Goal: Task Accomplishment & Management: Manage account settings

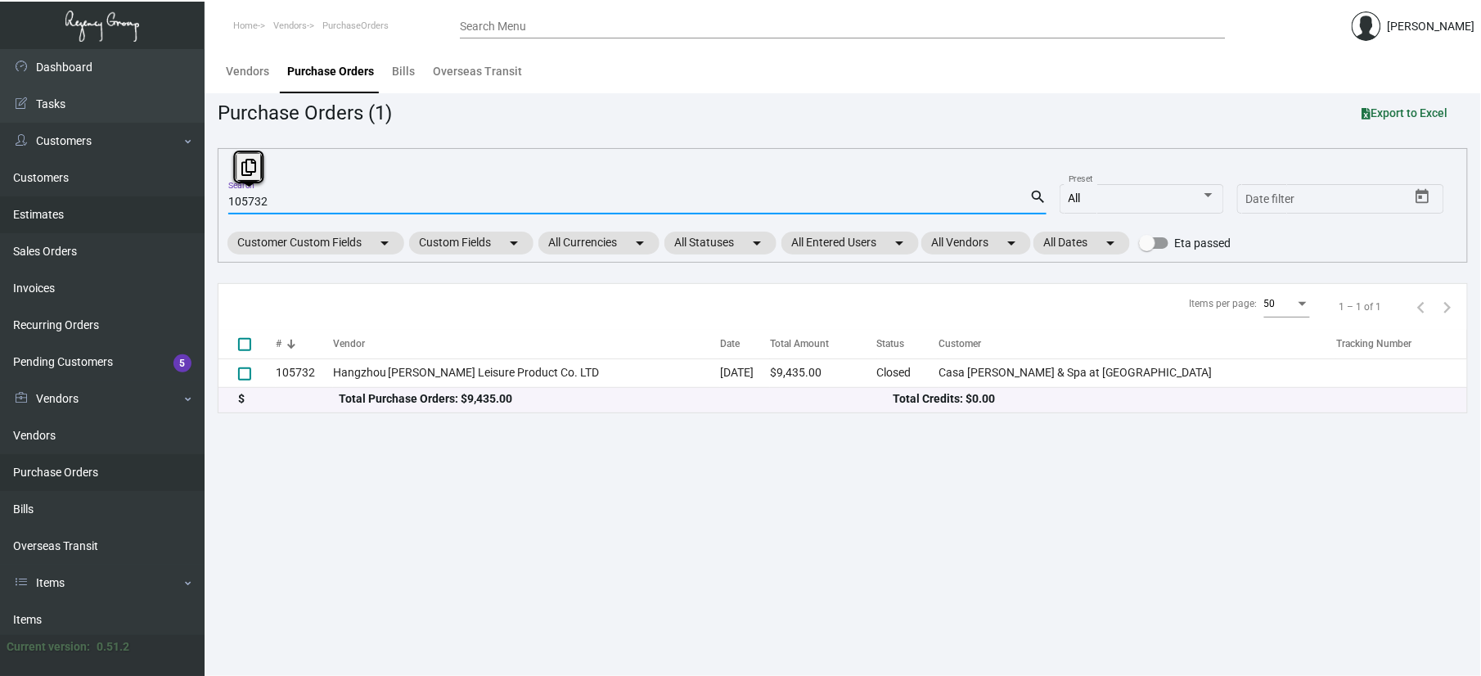
drag, startPoint x: 363, startPoint y: 198, endPoint x: 171, endPoint y: 196, distance: 192.3
click at [171, 196] on div "Dashboard Dashboard Tasks Customers Customers Estimates Sales Orders Invoices R…" at bounding box center [740, 362] width 1481 height 627
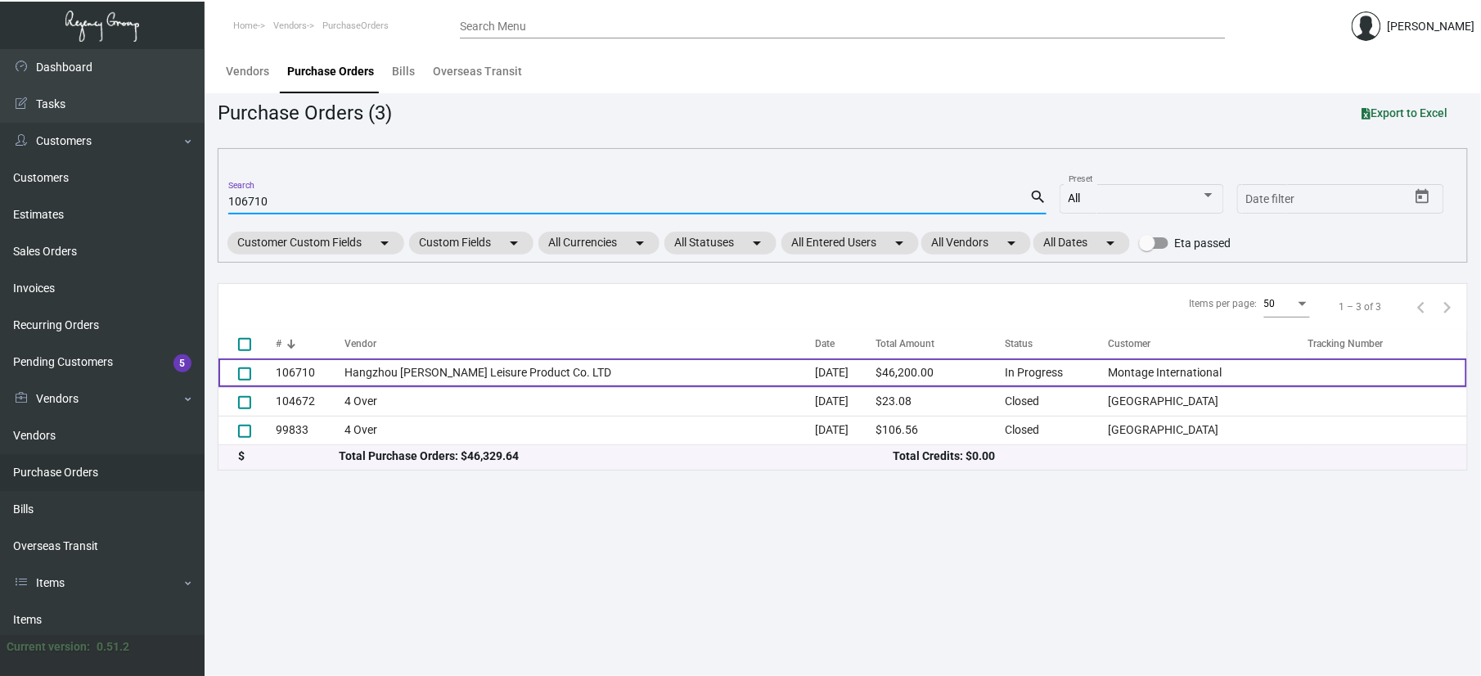
type input "106710"
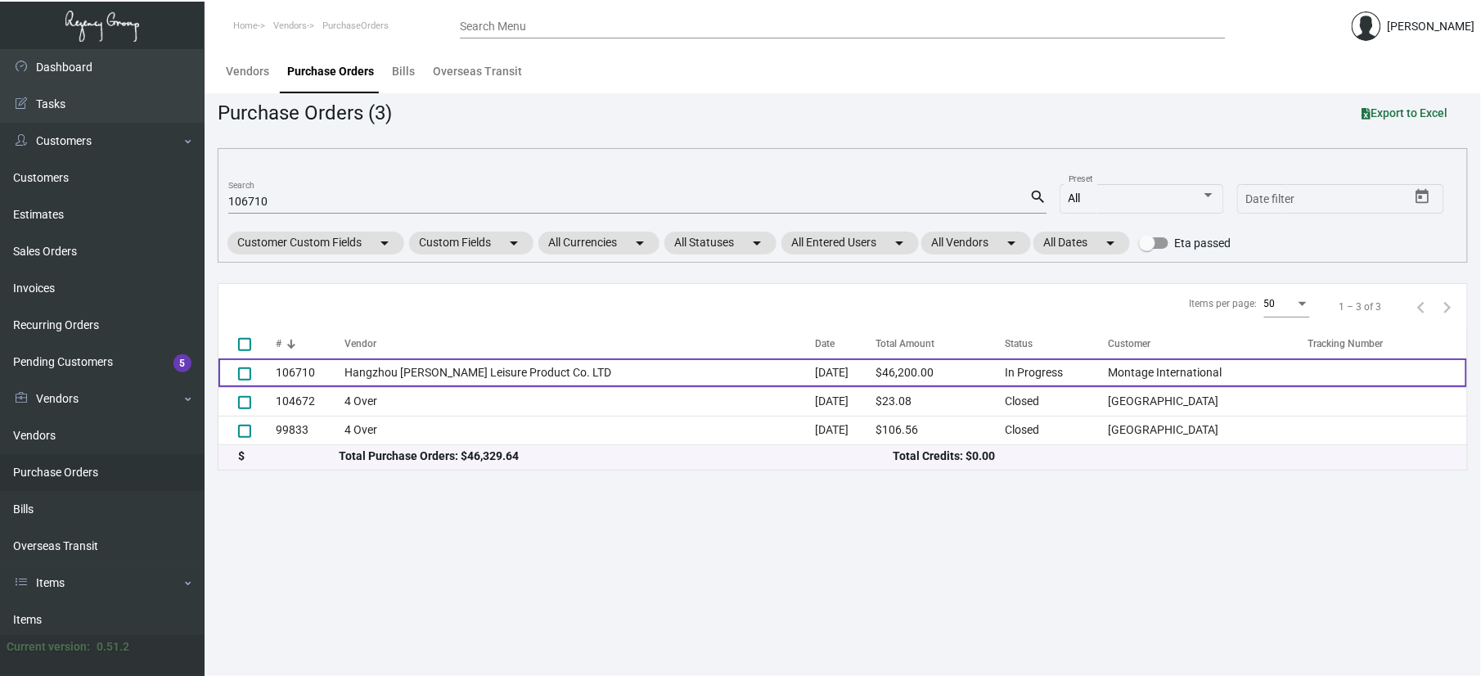
click at [348, 363] on td "Hangzhou [PERSON_NAME] Leisure Product Co. LTD" at bounding box center [580, 372] width 470 height 29
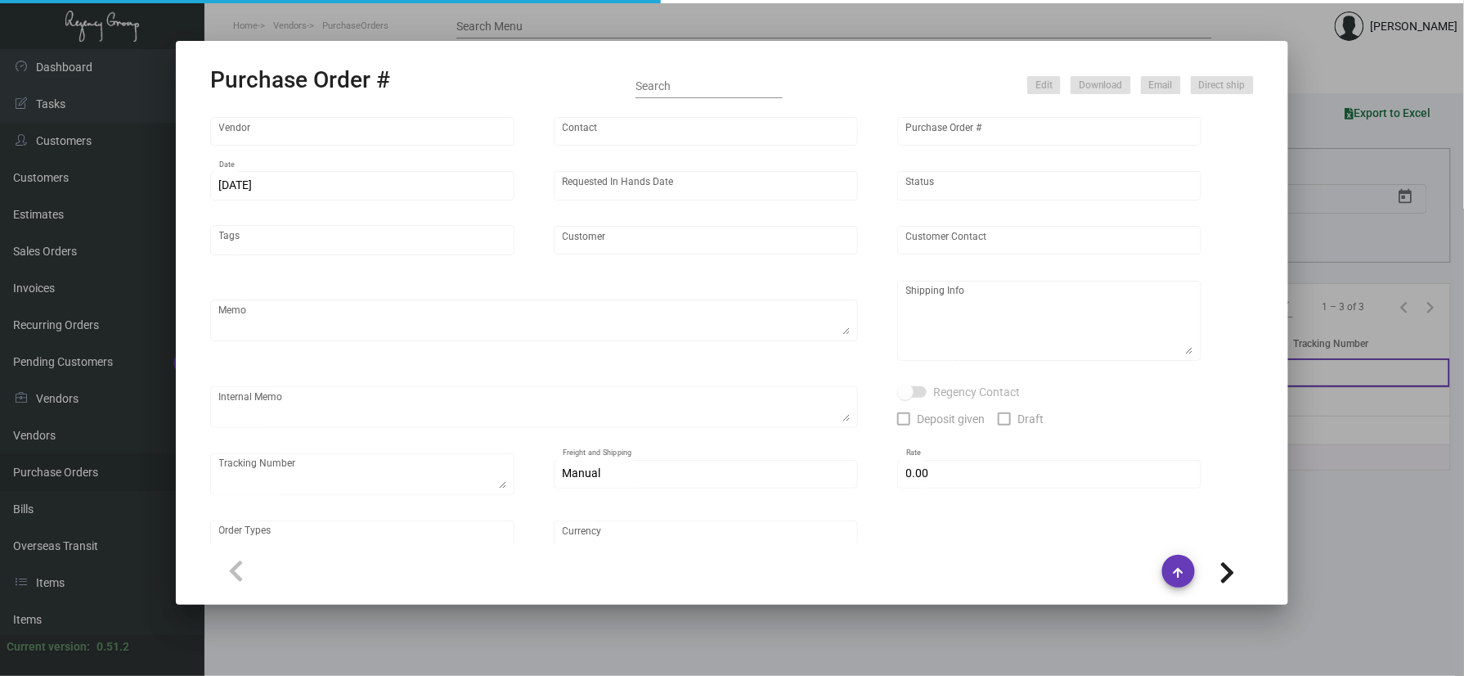
type input "Hangzhou [PERSON_NAME] Leisure Product Co. LTD"
type input "[PERSON_NAME]"
type input "106710"
type input "[DATE]"
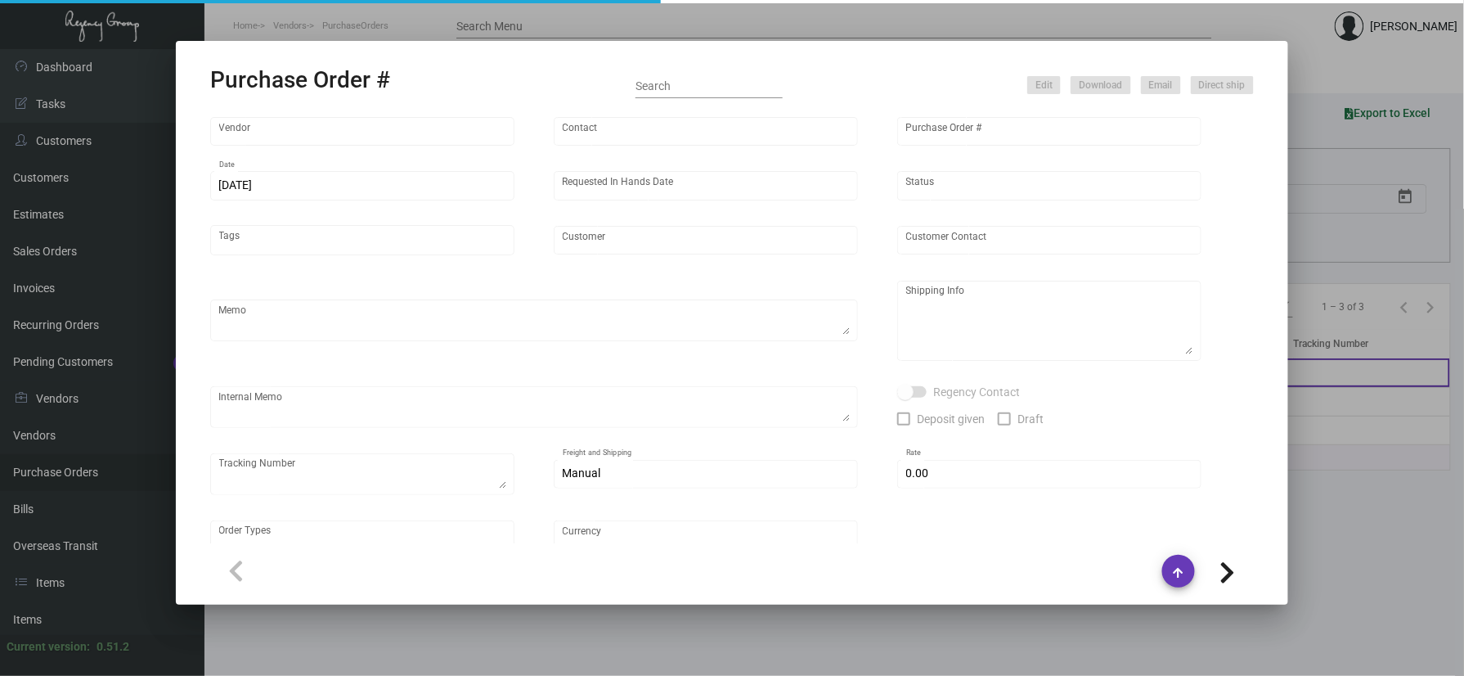
type input "Montage International"
type textarea "Please process after the samples have been approved and ship half the quantity …"
type textarea "Regency Group NJ - [PERSON_NAME] [STREET_ADDRESS]"
type textarea "sample approved - [DATE]"
checkbox input "true"
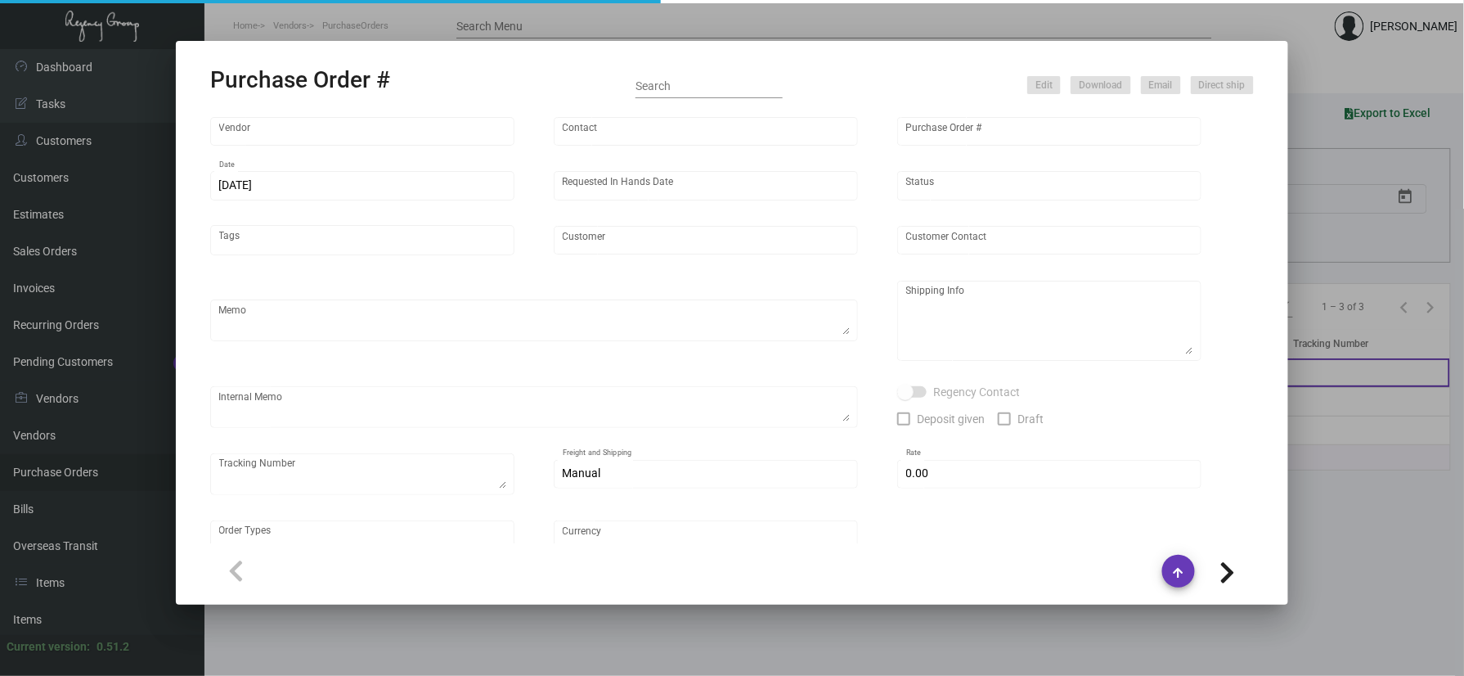
type input "$ 0.00"
type input "United States Dollar $"
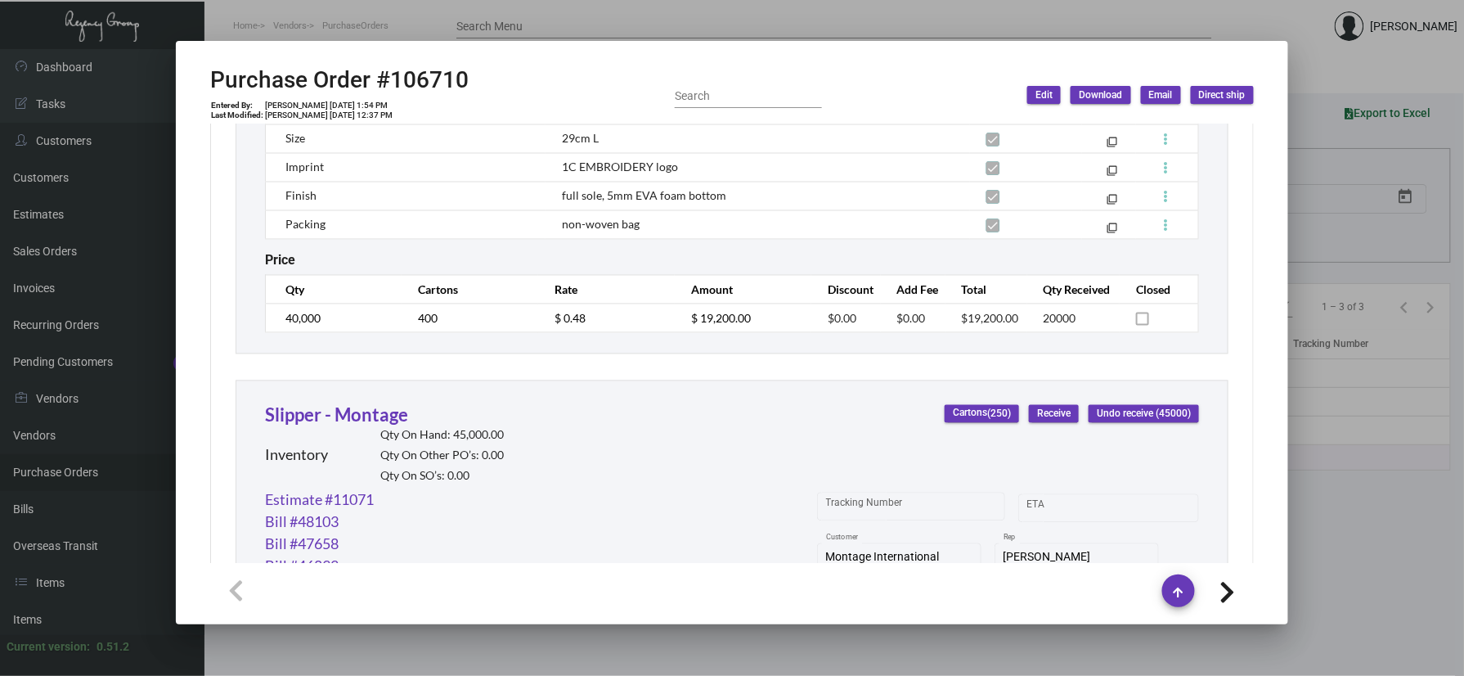
scroll to position [1208, 0]
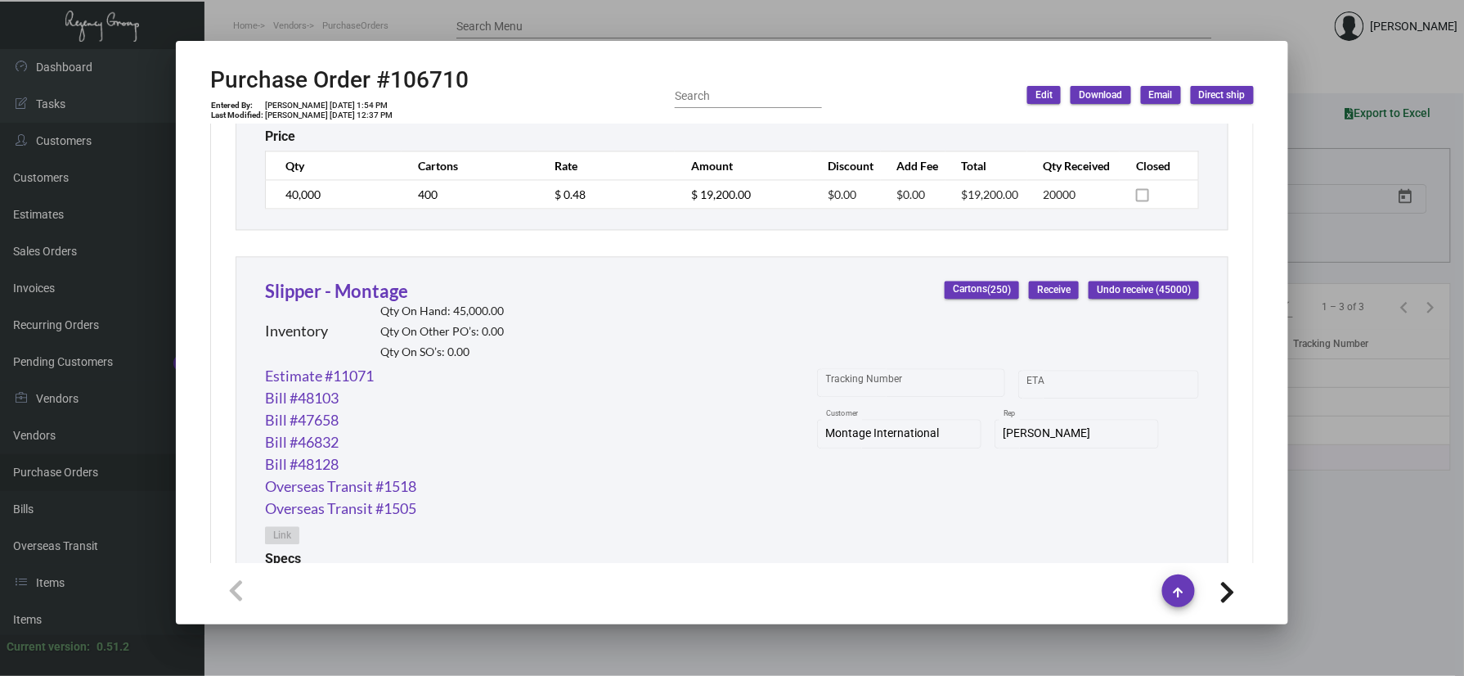
click at [1049, 291] on span "Receive" at bounding box center [1054, 291] width 34 height 14
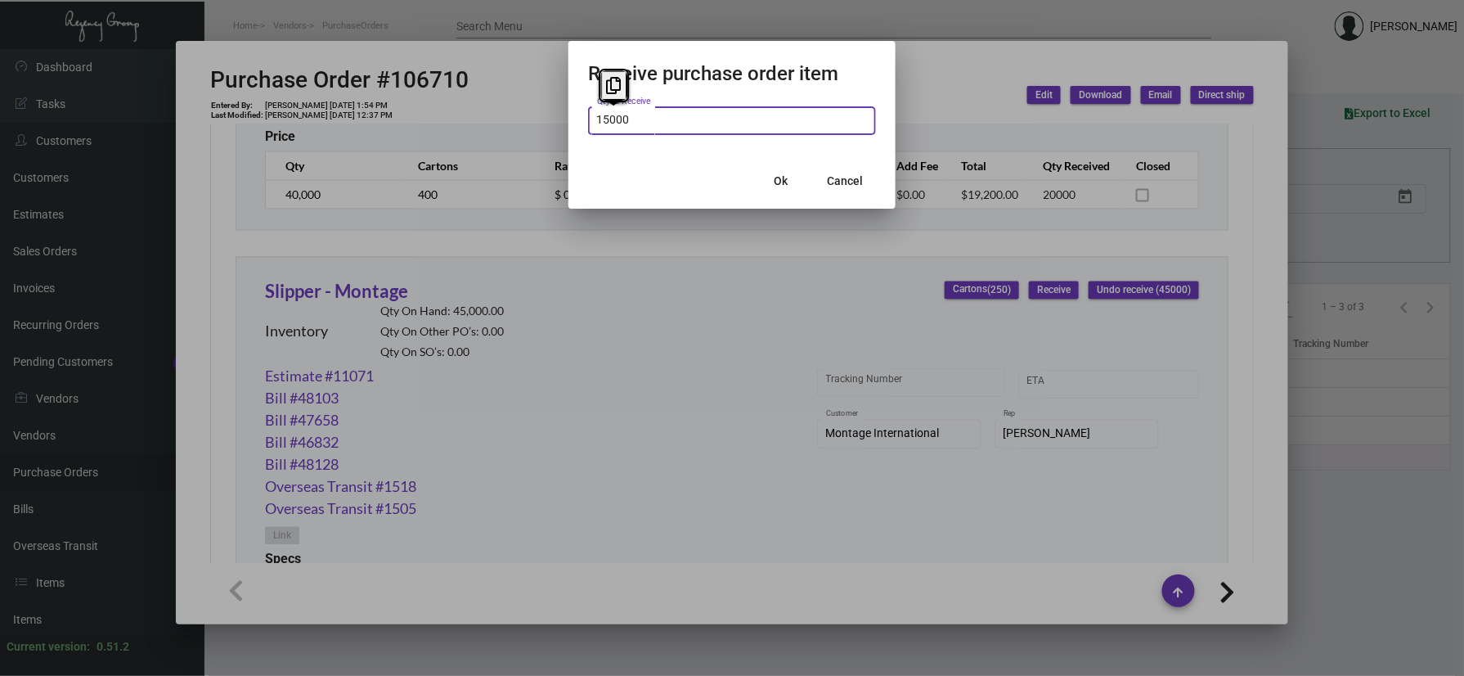
type input "15,000"
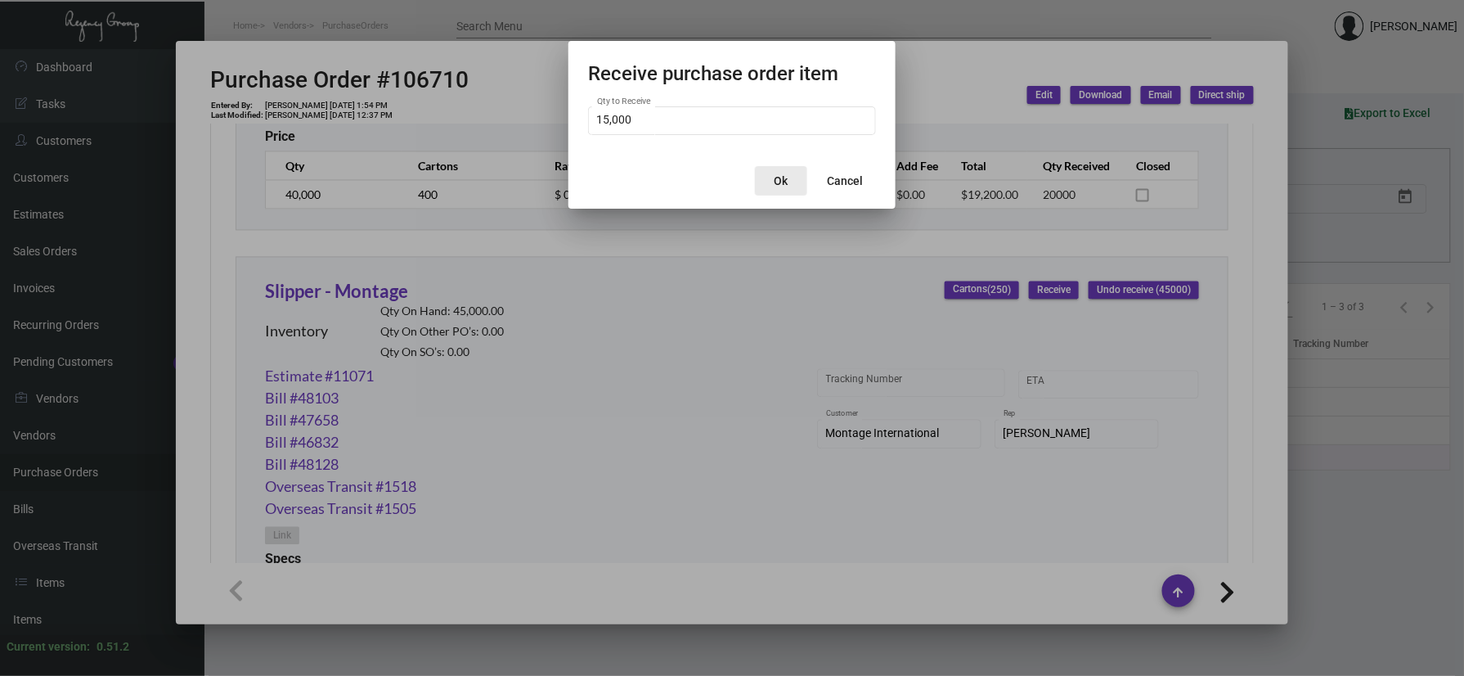
click at [805, 184] on button "Ok" at bounding box center [781, 180] width 52 height 29
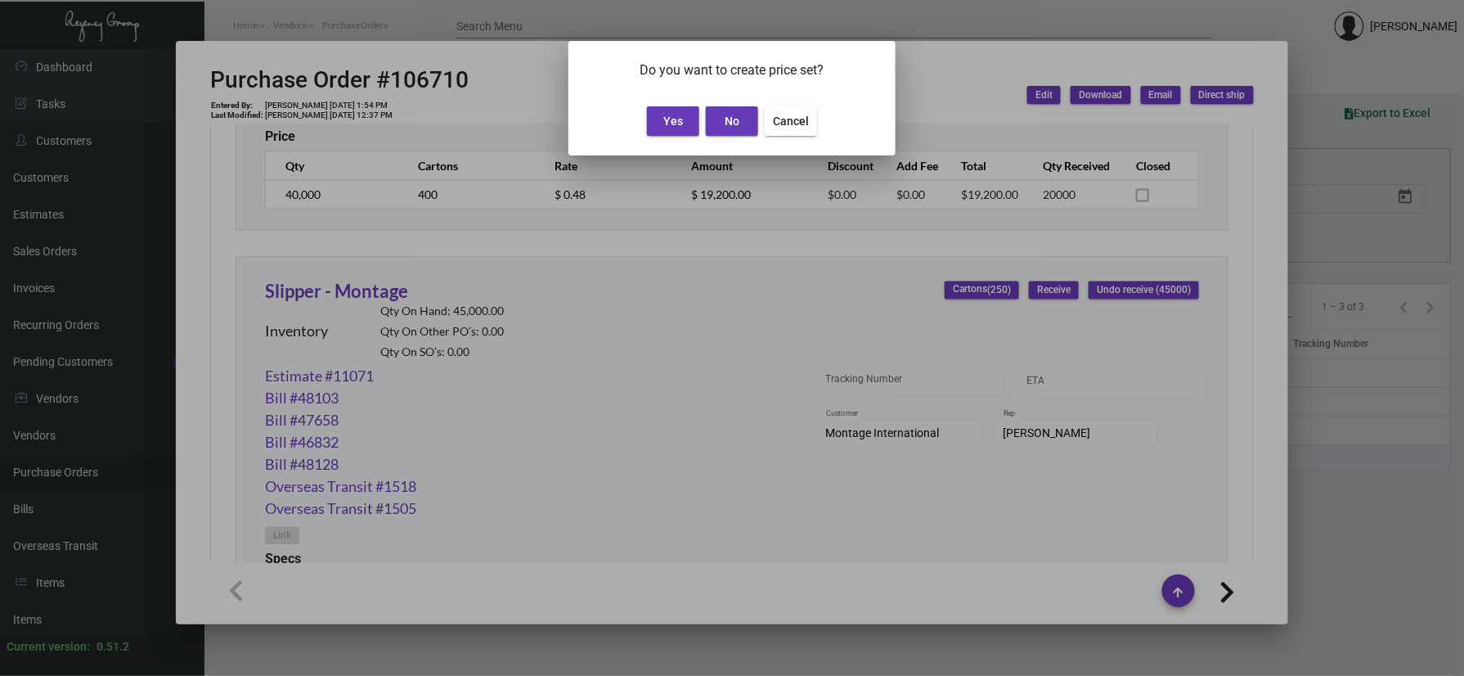
click at [665, 128] on span "Yes" at bounding box center [674, 121] width 20 height 13
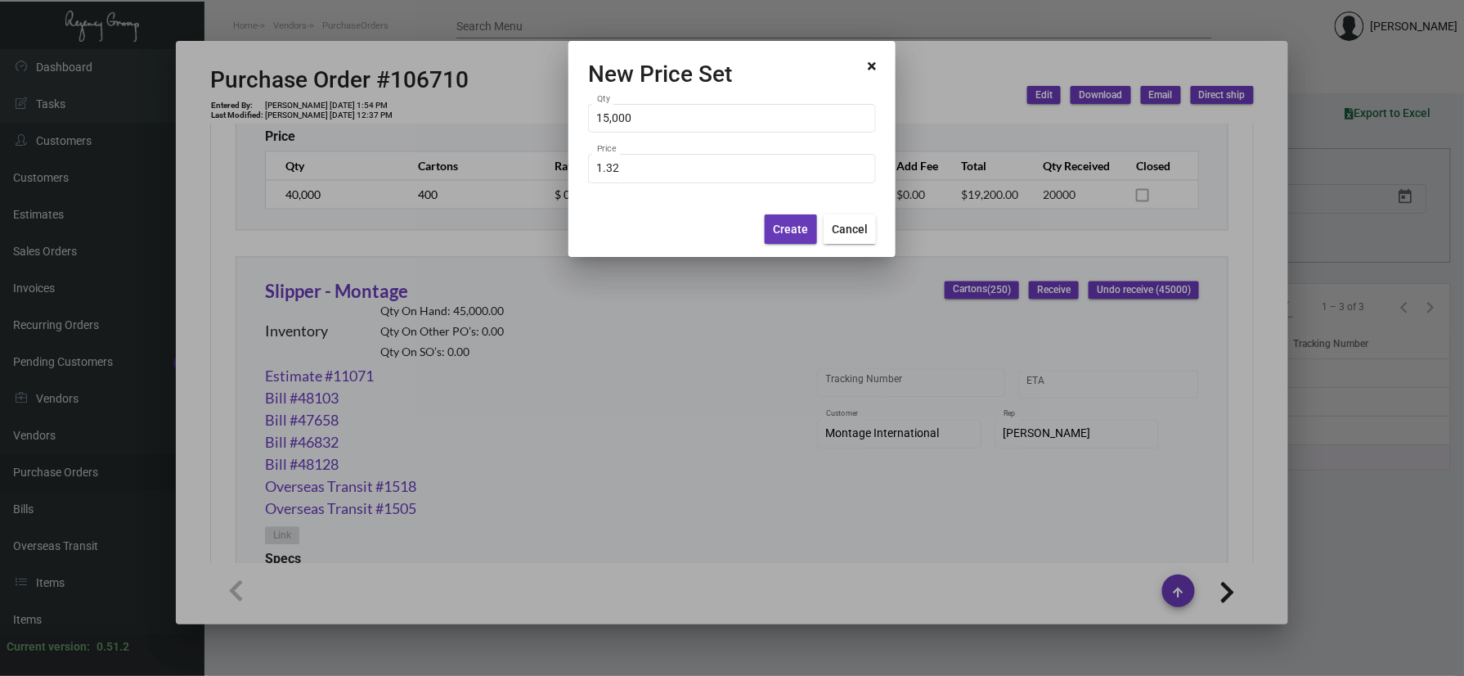
click at [795, 239] on button "Create" at bounding box center [791, 228] width 52 height 29
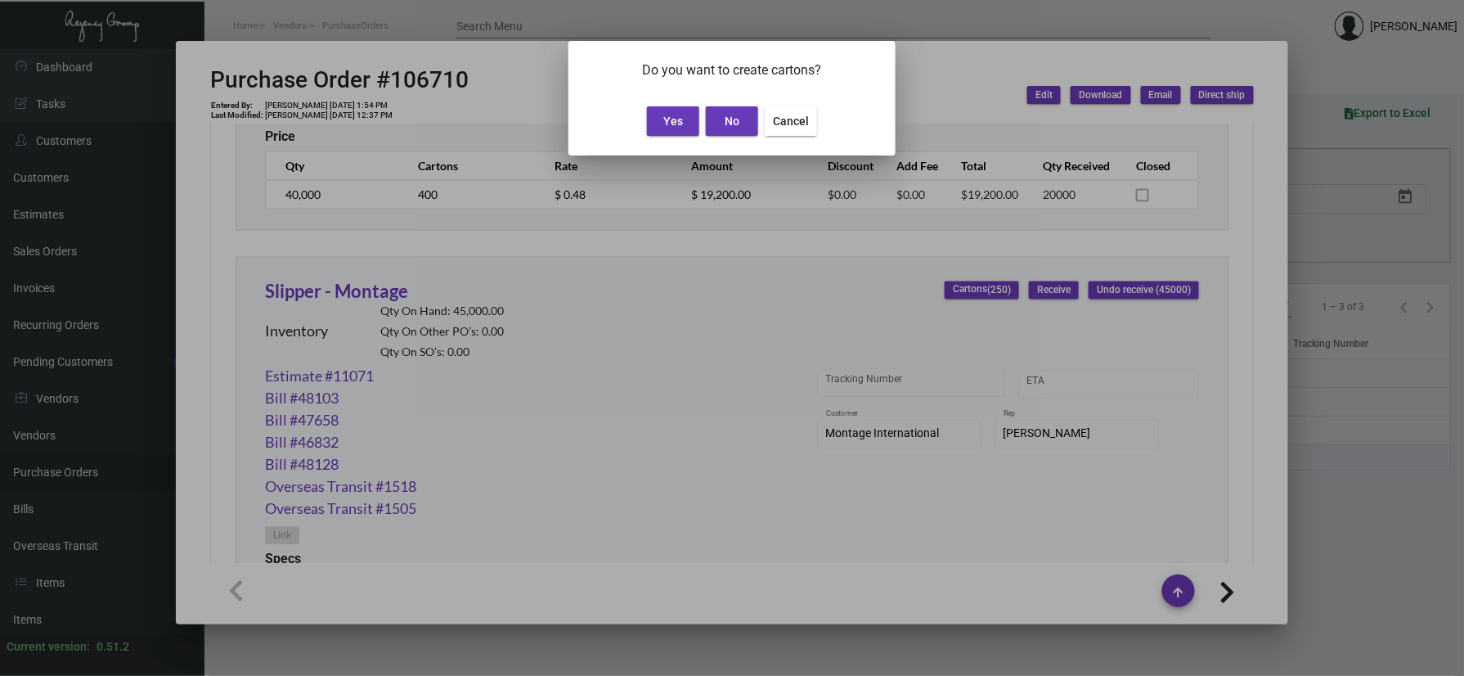
click at [740, 126] on button "No" at bounding box center [732, 120] width 52 height 29
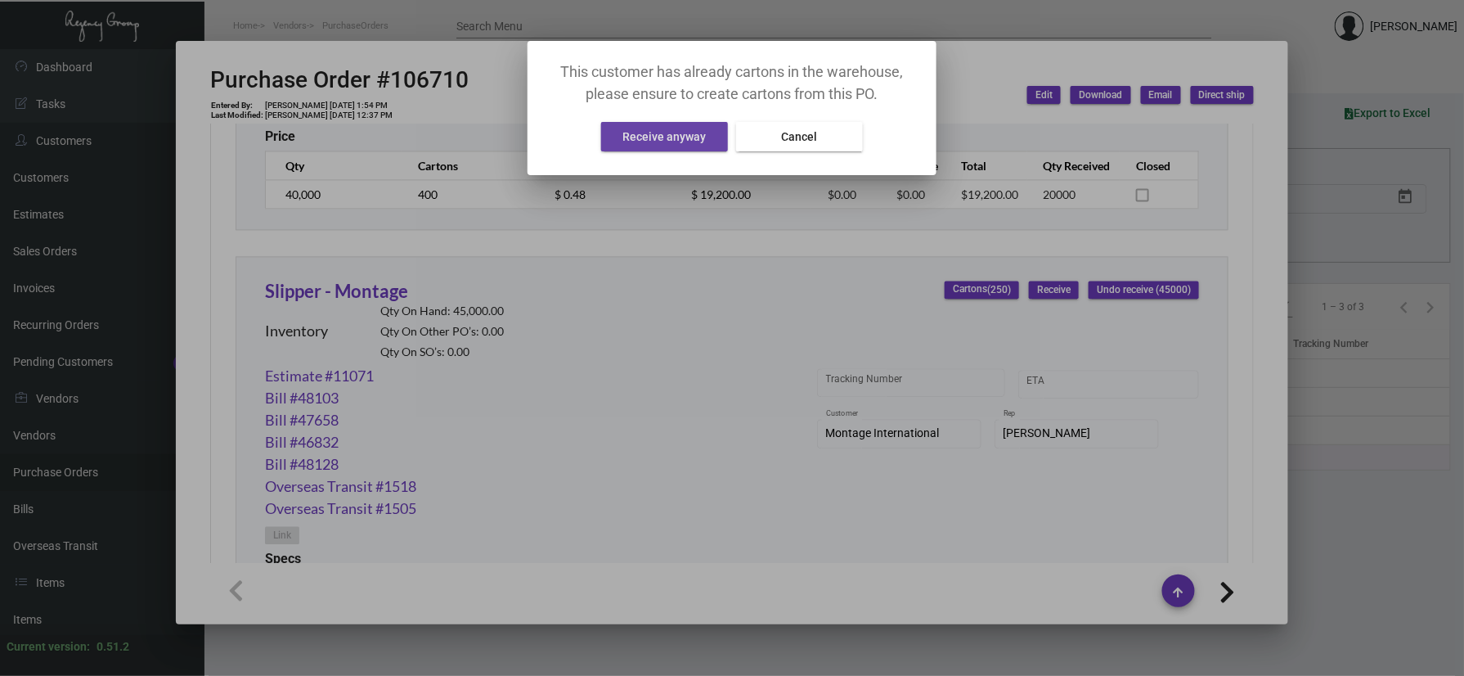
click at [656, 146] on button "Receive anyway" at bounding box center [664, 136] width 127 height 29
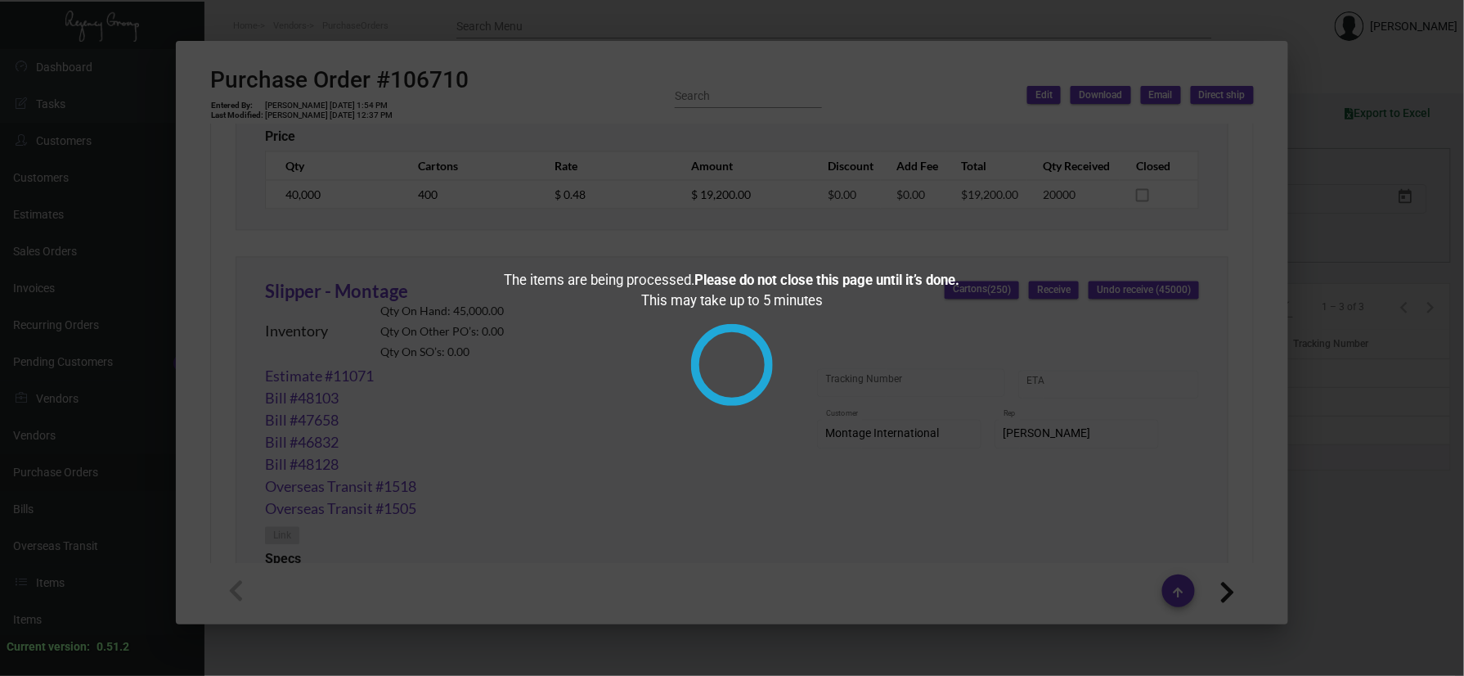
checkbox input "true"
